Goal: Task Accomplishment & Management: Complete application form

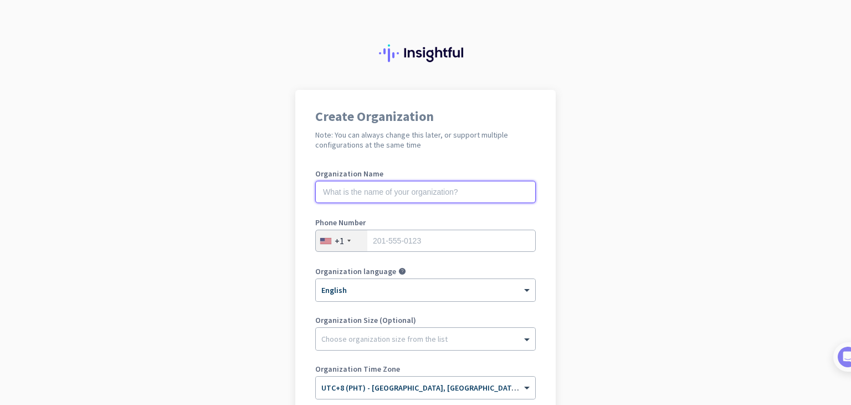
click at [390, 194] on input "text" at bounding box center [425, 192] width 221 height 22
type input "CX Retention Shield"
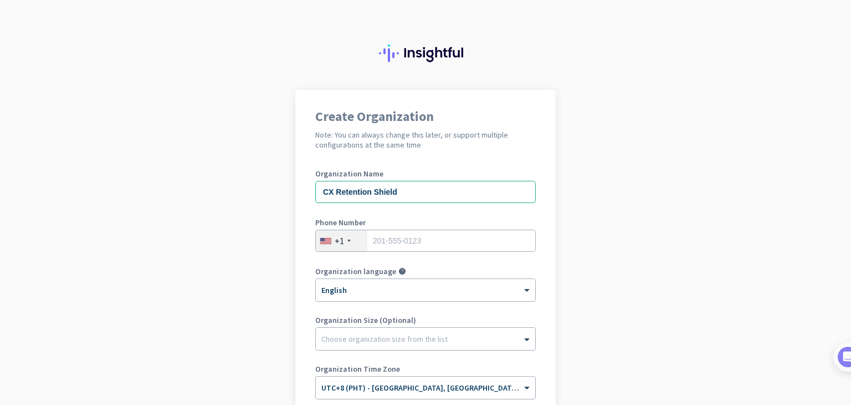
click at [341, 241] on div "+1" at bounding box center [342, 240] width 52 height 21
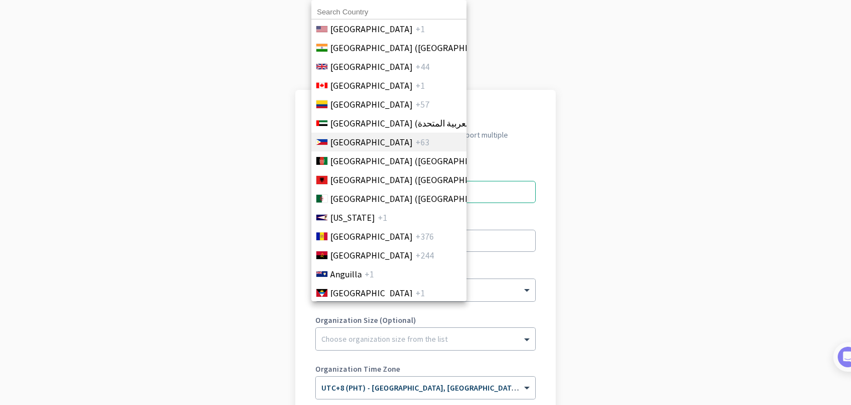
click at [416, 146] on span "+63" at bounding box center [423, 141] width 14 height 13
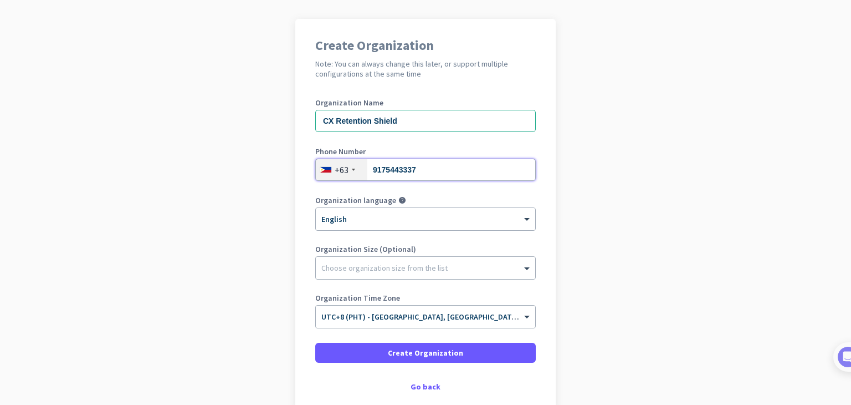
scroll to position [74, 0]
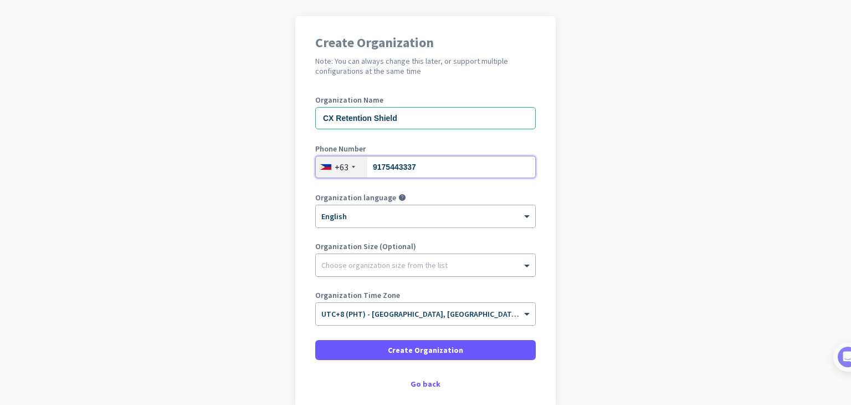
type input "9175443337"
click at [424, 271] on div "Choose organization size from the list" at bounding box center [425, 265] width 219 height 22
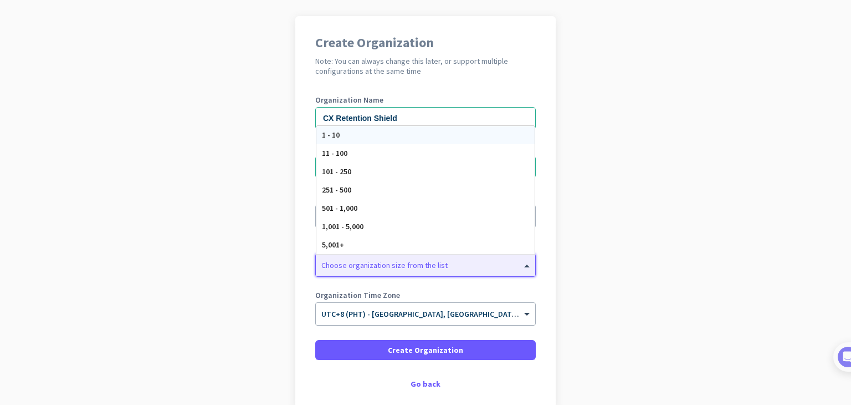
click at [402, 133] on div "1 - 10" at bounding box center [425, 135] width 218 height 18
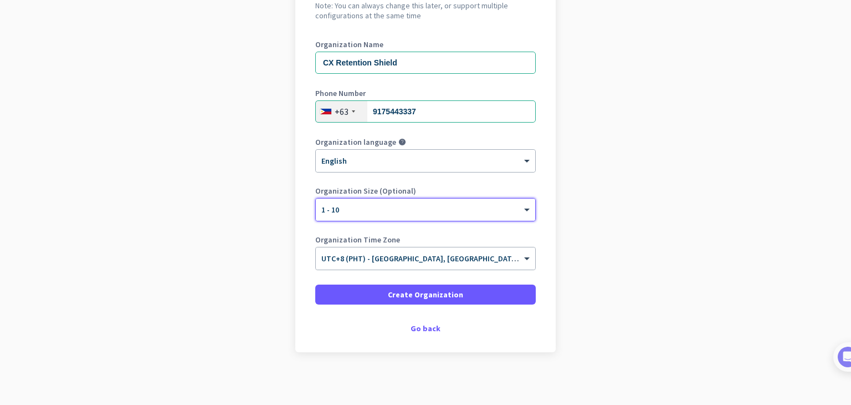
scroll to position [132, 0]
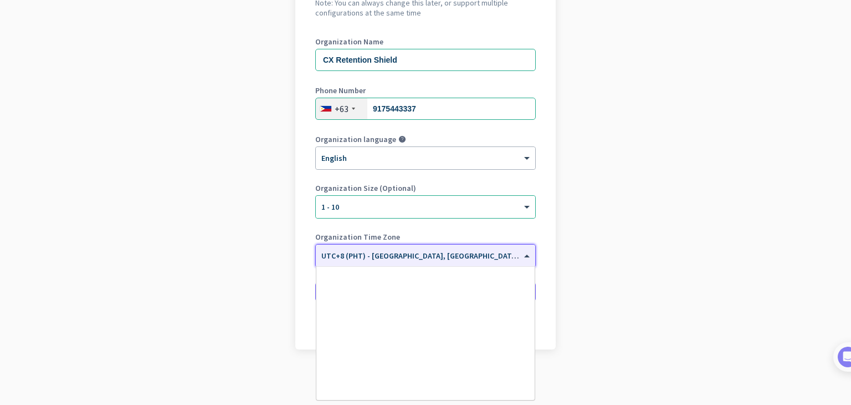
click at [423, 253] on input "text" at bounding box center [414, 252] width 186 height 8
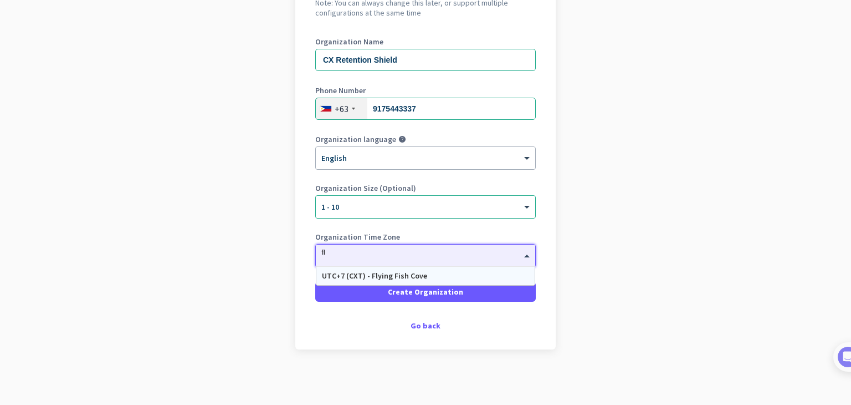
scroll to position [0, 0]
type input "f"
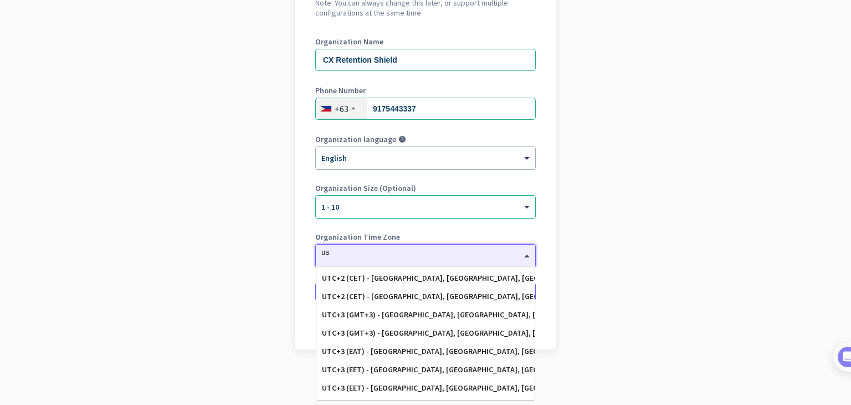
scroll to position [147, 0]
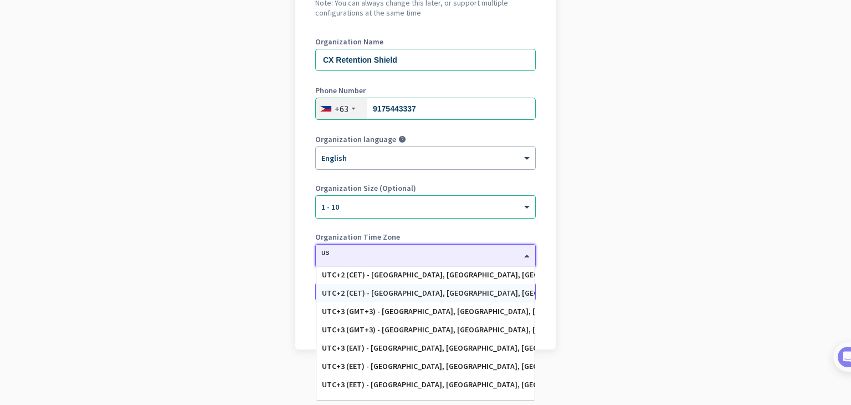
type input "u"
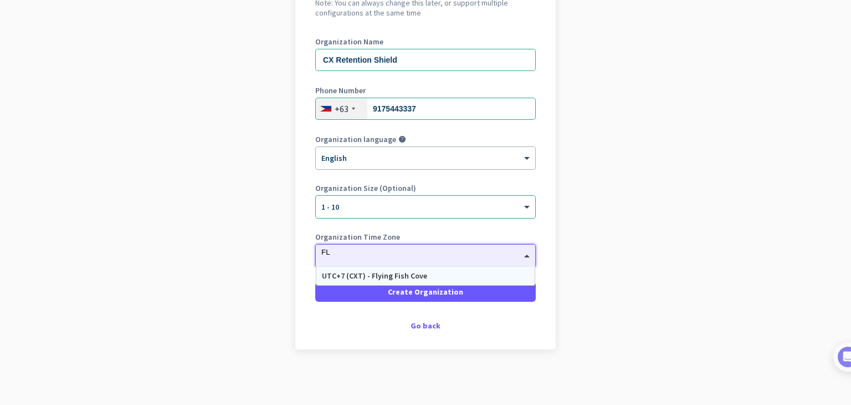
type input "F"
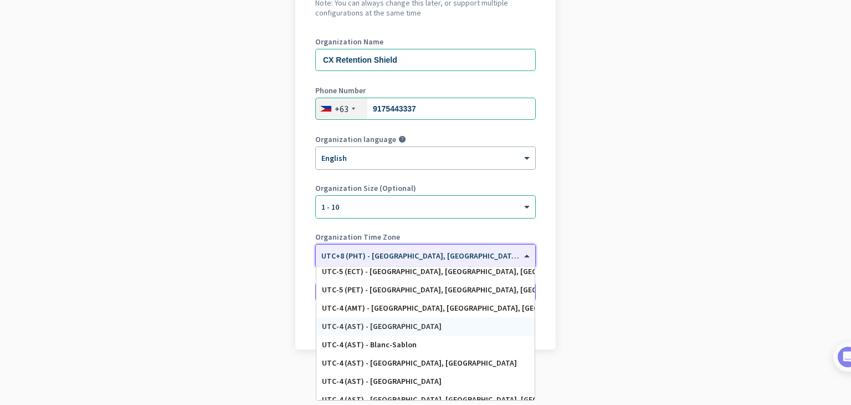
scroll to position [739, 0]
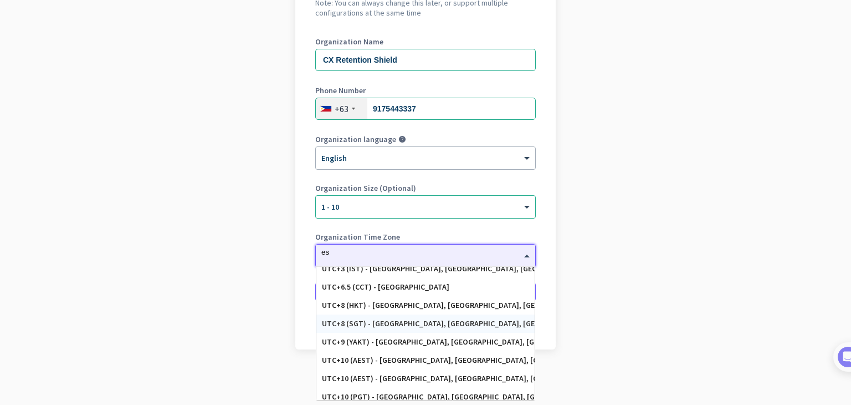
type input "est"
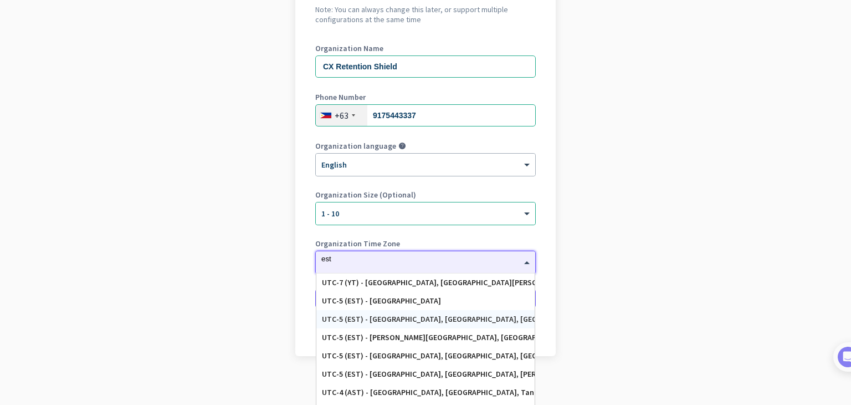
scroll to position [132, 0]
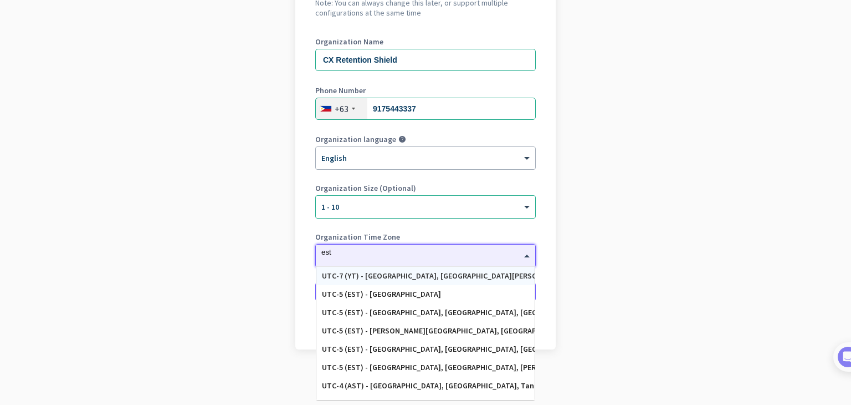
drag, startPoint x: 379, startPoint y: 254, endPoint x: 306, endPoint y: 250, distance: 73.3
click at [306, 250] on div "Create Organization Note: You can always change this later, or support multiple…" at bounding box center [425, 153] width 260 height 391
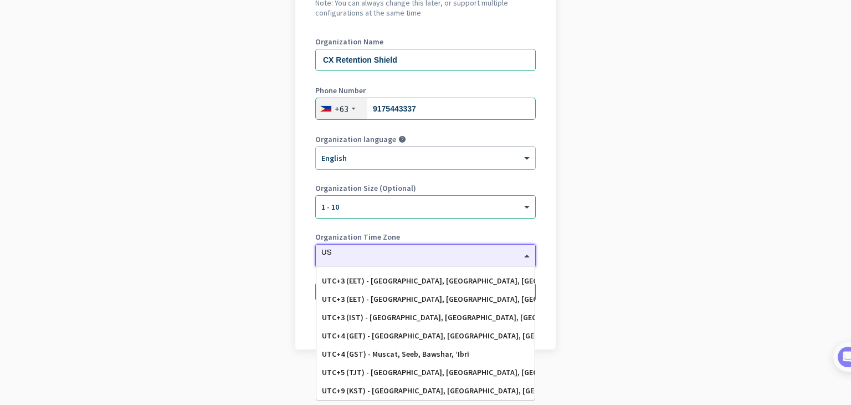
scroll to position [251, 0]
type input "U"
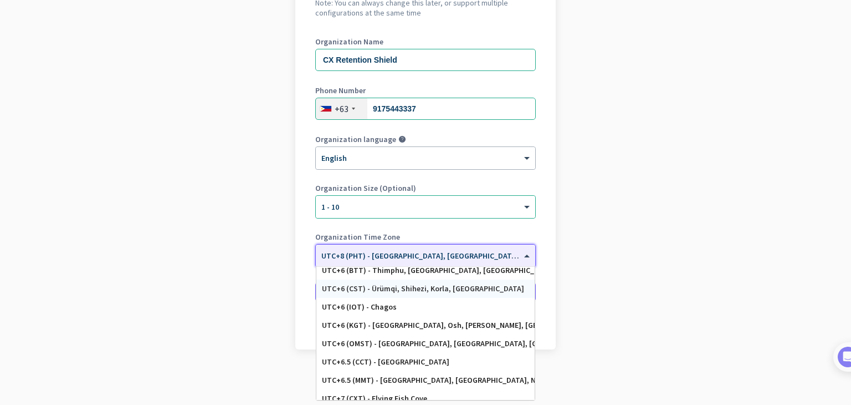
scroll to position [4507, 0]
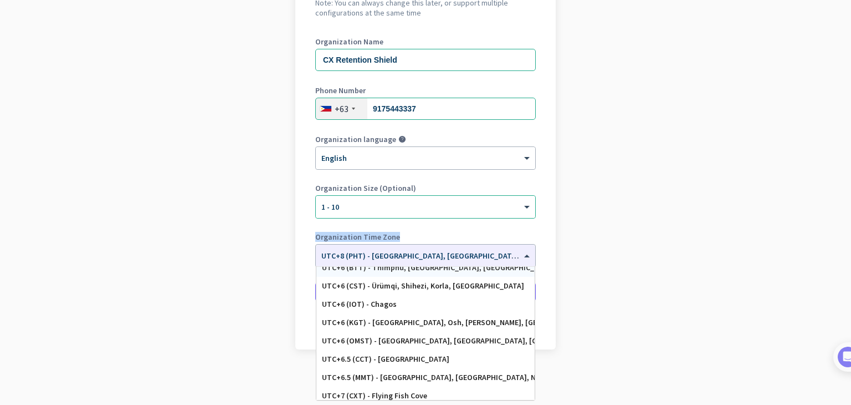
drag, startPoint x: 407, startPoint y: 233, endPoint x: 311, endPoint y: 232, distance: 95.9
click at [315, 233] on label "Organization Time Zone" at bounding box center [425, 237] width 221 height 8
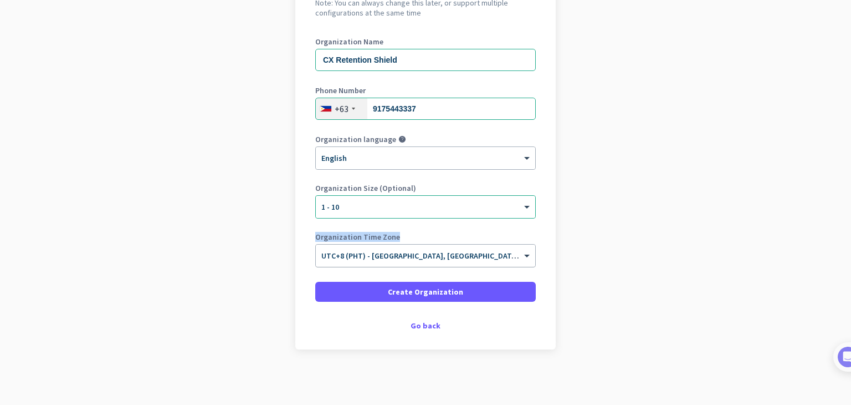
copy label "Organization Time Zone"
click at [381, 249] on input "text" at bounding box center [414, 252] width 186 height 8
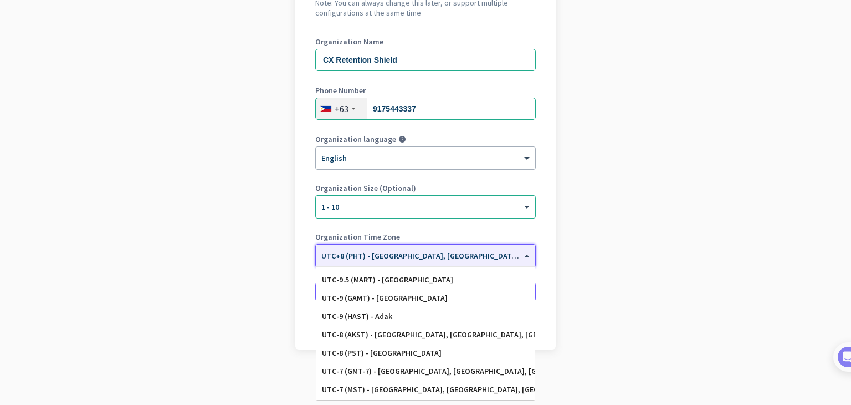
scroll to position [0, 0]
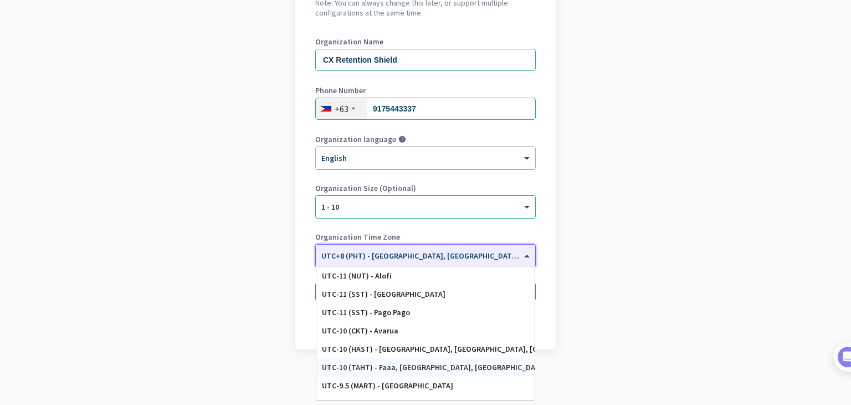
drag, startPoint x: 446, startPoint y: 275, endPoint x: 444, endPoint y: 360, distance: 84.8
click at [444, 360] on div "UTC-11 (NUT) - [GEOGRAPHIC_DATA] UTC-11 (SST) - [GEOGRAPHIC_DATA] UTC-11 (SST) …" at bounding box center [425, 333] width 218 height 133
drag, startPoint x: 315, startPoint y: 269, endPoint x: 397, endPoint y: 389, distance: 144.8
click at [393, 396] on div "UTC-11 (NUT) - [GEOGRAPHIC_DATA] UTC-11 (SST) - [GEOGRAPHIC_DATA] UTC-11 (SST) …" at bounding box center [425, 333] width 218 height 133
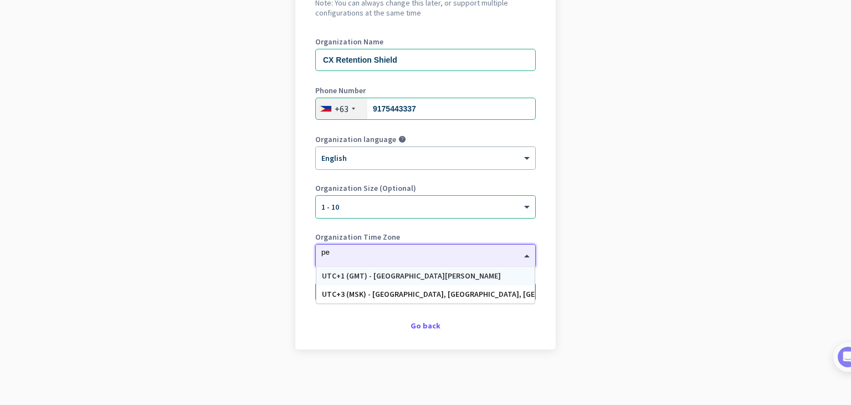
type input "p"
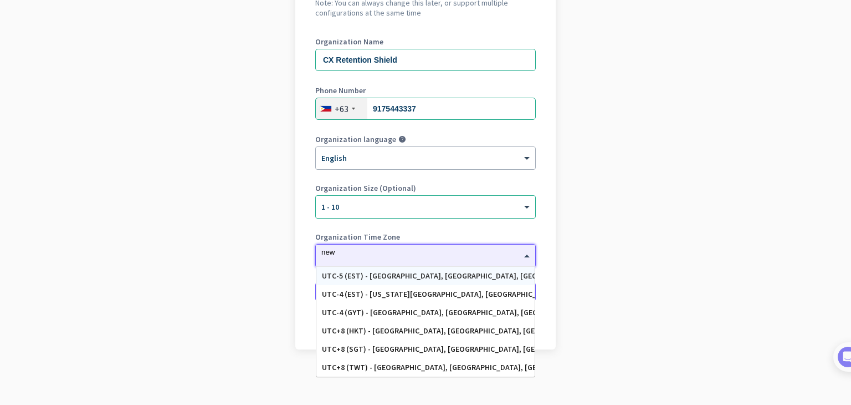
type input "new y"
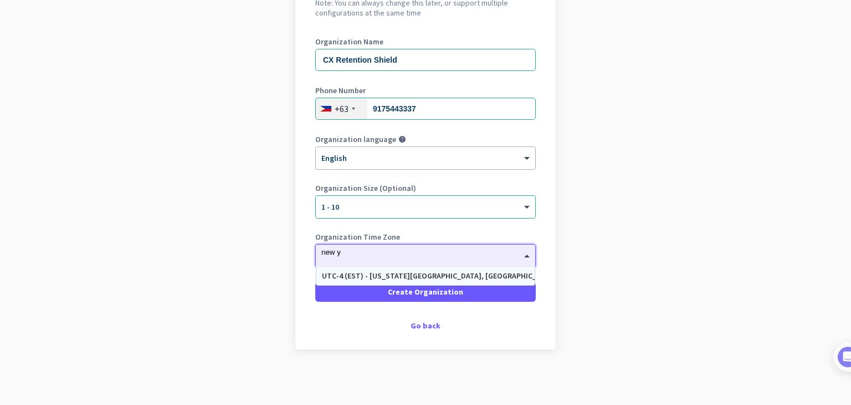
click at [456, 274] on div "UTC-4 (EST) - [US_STATE][GEOGRAPHIC_DATA], [GEOGRAPHIC_DATA], [GEOGRAPHIC_DATA]…" at bounding box center [425, 275] width 207 height 9
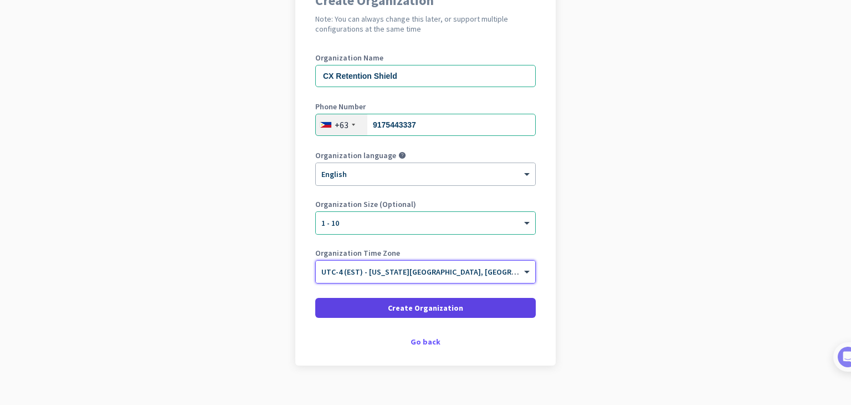
scroll to position [132, 0]
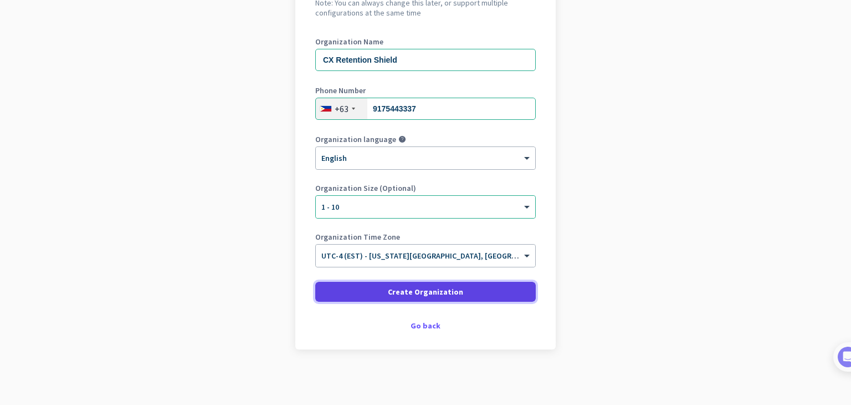
click at [467, 297] on span at bounding box center [425, 291] width 221 height 27
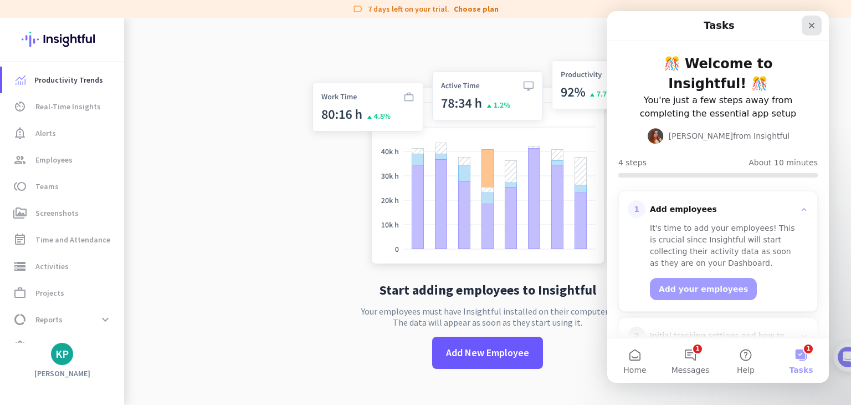
click at [806, 24] on div "Close" at bounding box center [812, 26] width 20 height 20
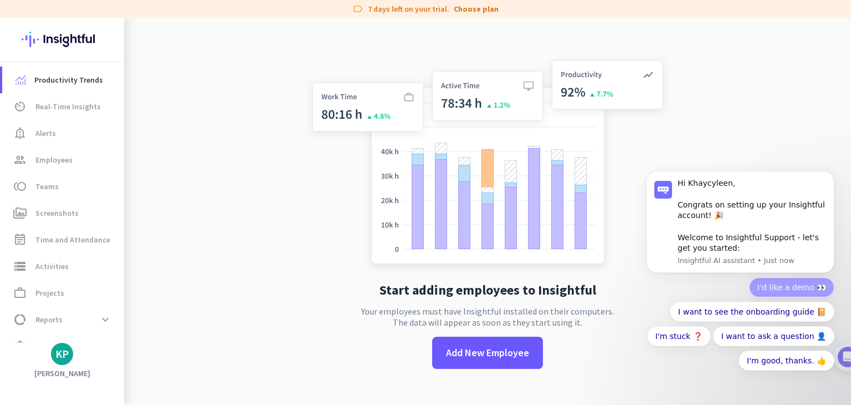
click at [776, 283] on button "I'd like a demo 👀" at bounding box center [791, 287] width 85 height 20
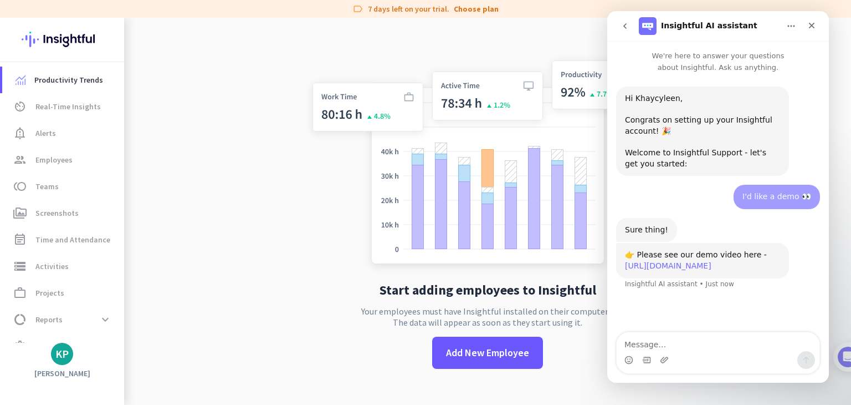
click at [644, 269] on link "[URL][DOMAIN_NAME]" at bounding box center [668, 265] width 86 height 9
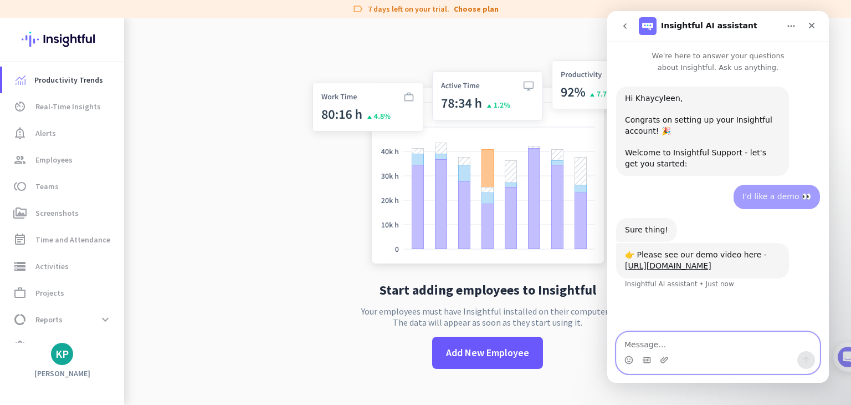
click at [703, 345] on textarea "Message…" at bounding box center [718, 341] width 203 height 19
type textarea "c"
type textarea "can i book a demo"
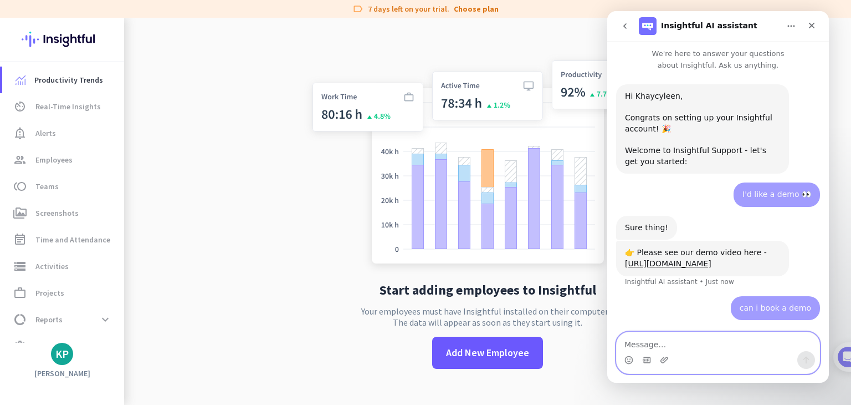
type textarea "?"
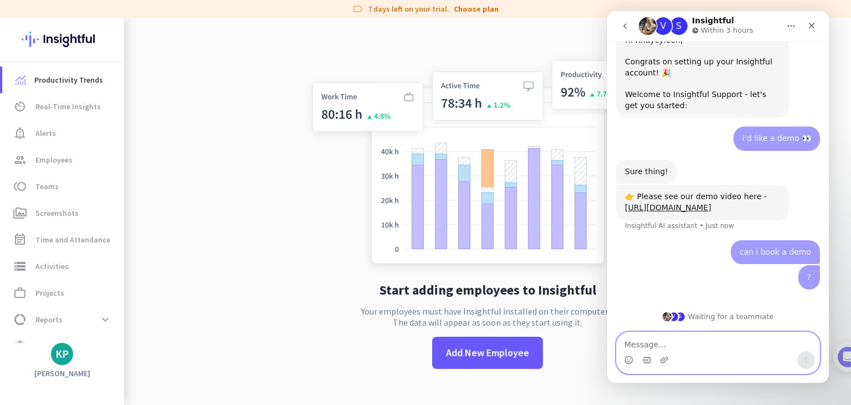
scroll to position [141, 0]
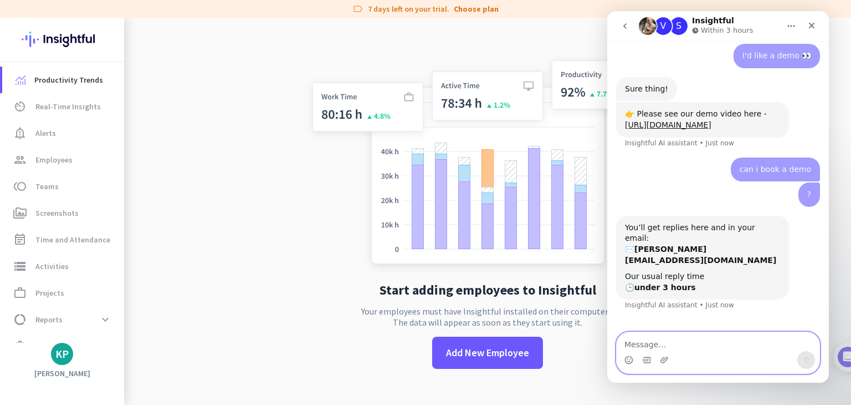
click at [672, 344] on textarea "Message…" at bounding box center [718, 341] width 203 height 19
type textarea "t"
type textarea "thank you"
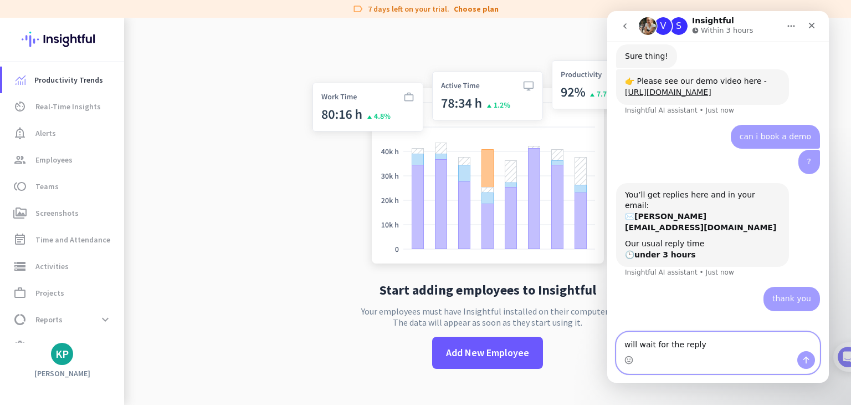
type textarea "will wait for the reply"
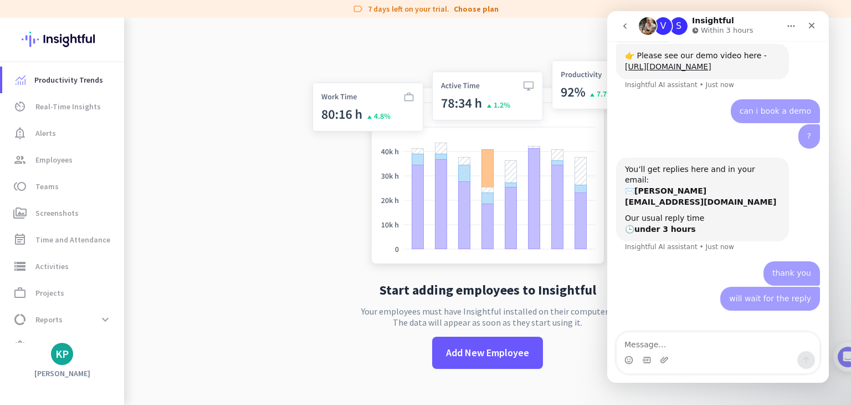
click at [304, 280] on div "Start adding employees to Insightful Your employees must have Insightful instal…" at bounding box center [487, 220] width 367 height 405
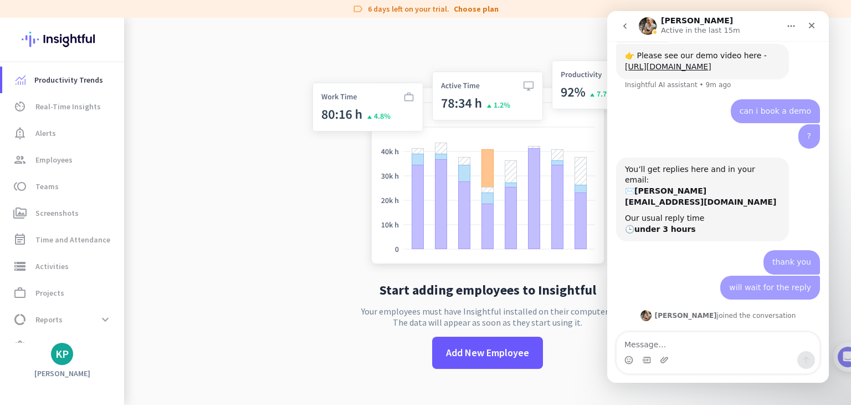
scroll to position [308, 0]
